Goal: Transaction & Acquisition: Purchase product/service

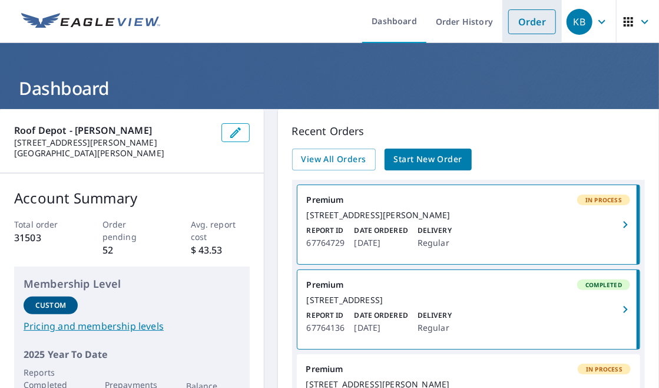
click at [522, 22] on link "Order" at bounding box center [532, 21] width 48 height 25
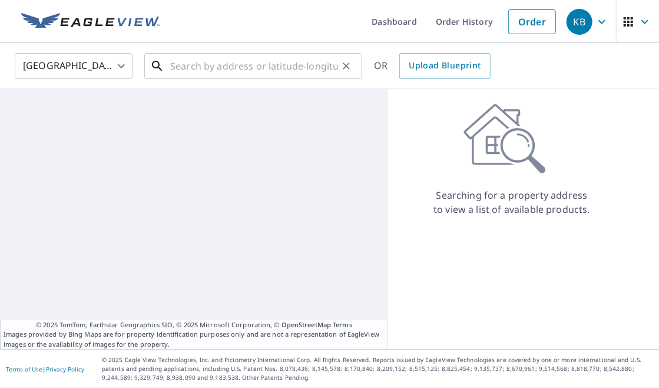
click at [176, 67] on input "text" at bounding box center [254, 65] width 168 height 33
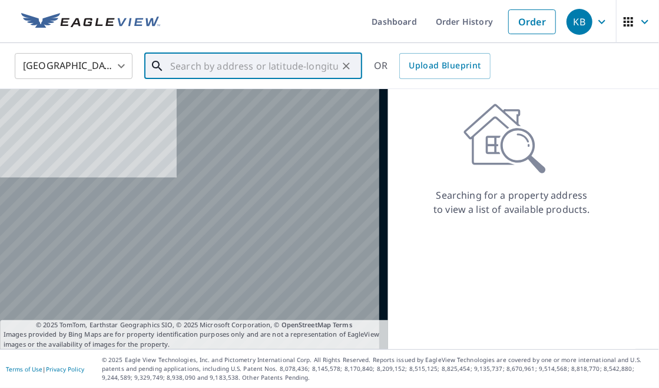
paste input "[STREET_ADDRESS]"
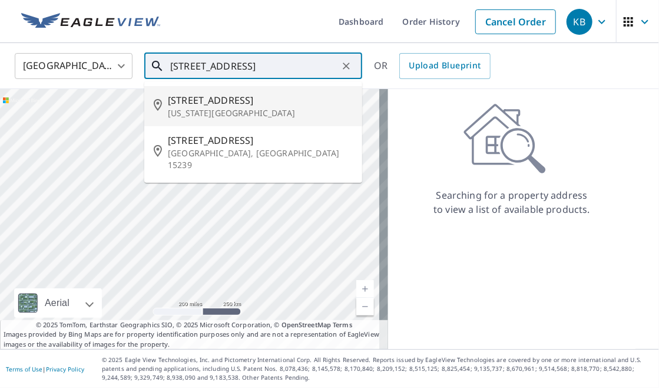
click at [229, 108] on p "[US_STATE][GEOGRAPHIC_DATA]" at bounding box center [260, 113] width 185 height 12
type input "[STREET_ADDRESS][US_STATE]"
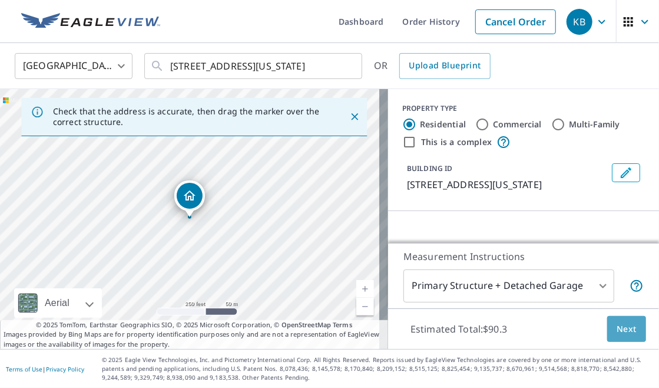
click at [617, 323] on span "Next" at bounding box center [627, 329] width 20 height 15
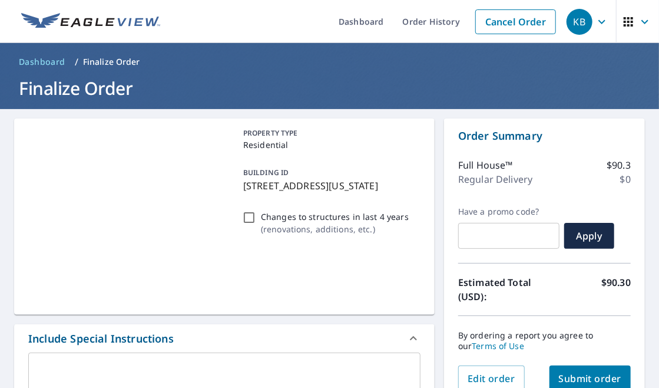
checkbox input "true"
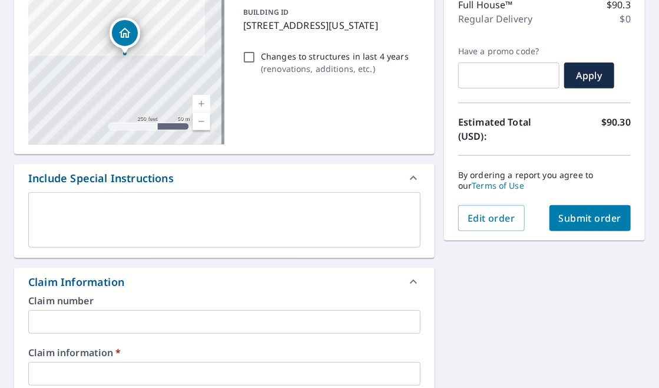
scroll to position [320, 0]
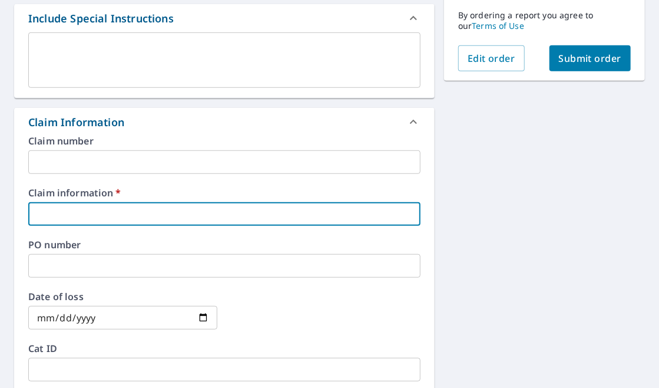
click at [181, 211] on input "text" at bounding box center [224, 214] width 392 height 24
type input "[PERSON_NAME] Contracting"
checkbox input "true"
click at [99, 261] on input "text" at bounding box center [224, 266] width 392 height 24
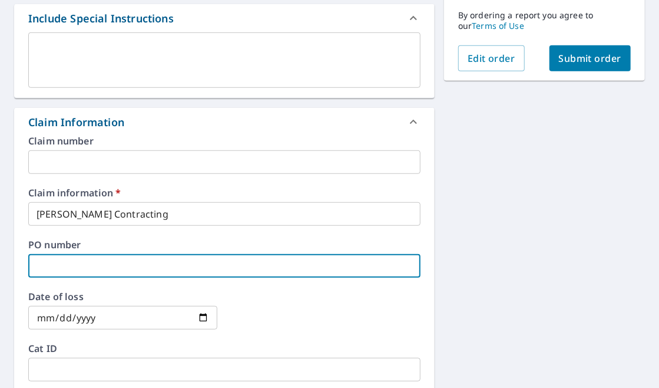
type input "5"
checkbox input "true"
type input "50"
checkbox input "true"
type input "505"
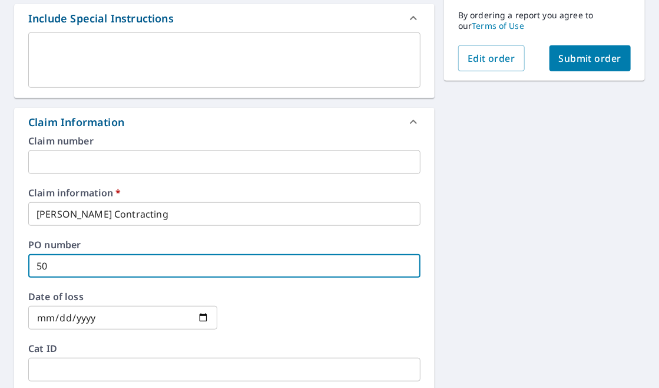
checkbox input "true"
type input "5050"
checkbox input "true"
type input "50509"
checkbox input "true"
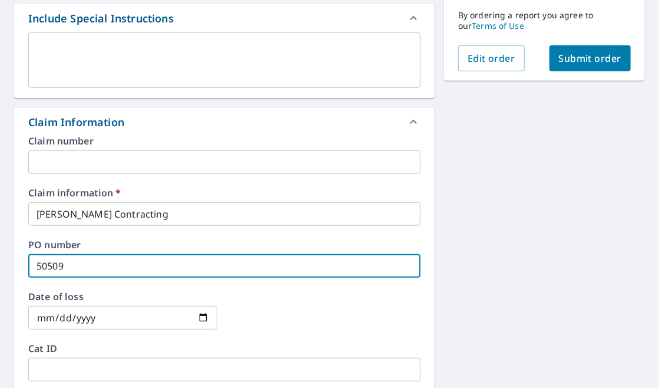
type input "505091"
checkbox input "true"
type input "505091"
click at [531, 247] on div "[STREET_ADDRESS][US_STATE] Aerial Road A standard road map Aerial A detailed lo…" at bounding box center [329, 228] width 659 height 878
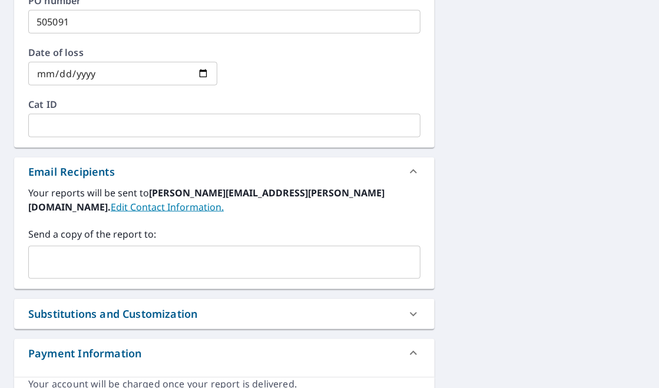
scroll to position [581, 0]
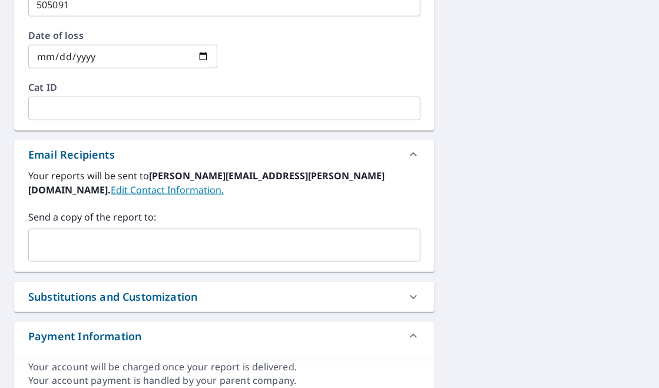
click at [188, 234] on input "text" at bounding box center [216, 245] width 364 height 22
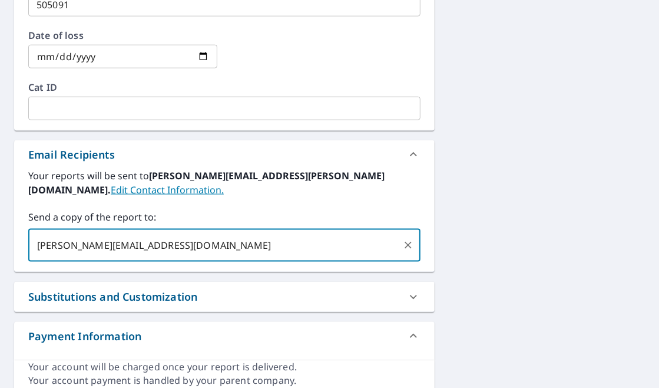
type input "[PERSON_NAME][EMAIL_ADDRESS][DOMAIN_NAME]"
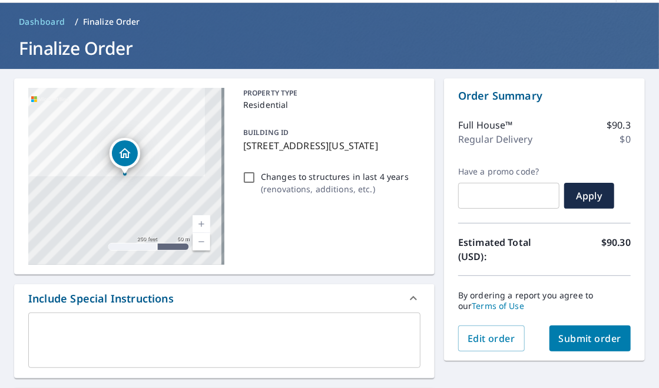
scroll to position [0, 0]
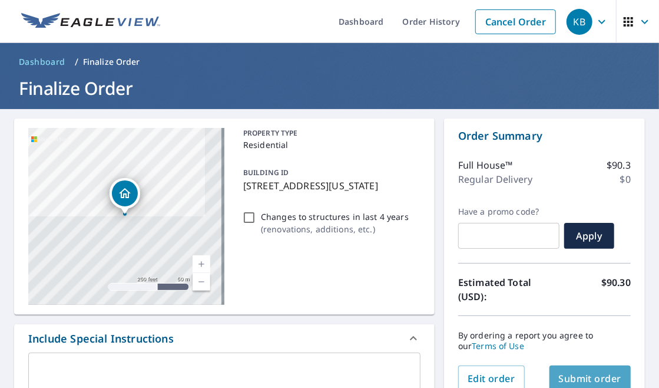
click at [593, 372] on span "Submit order" at bounding box center [590, 378] width 63 height 13
checkbox input "true"
